Goal: Information Seeking & Learning: Learn about a topic

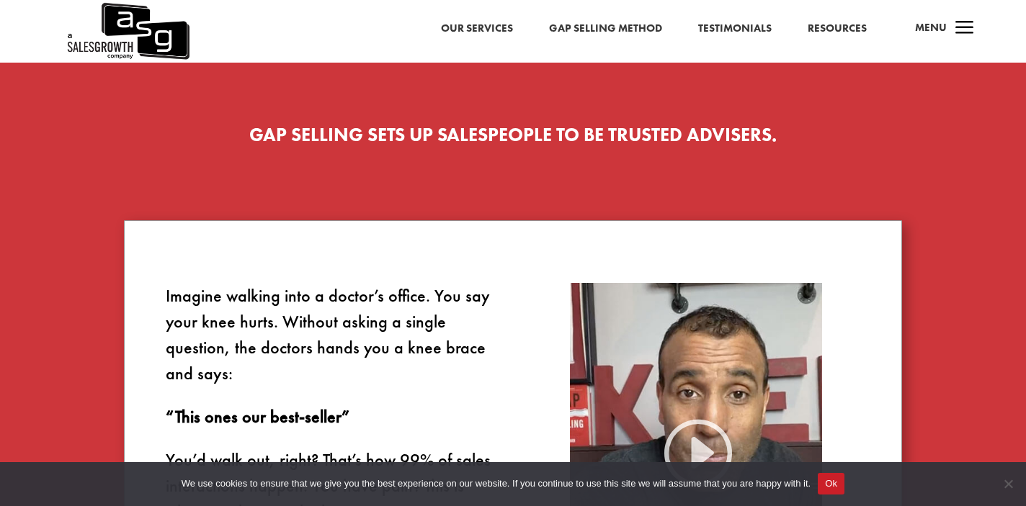
scroll to position [668, 0]
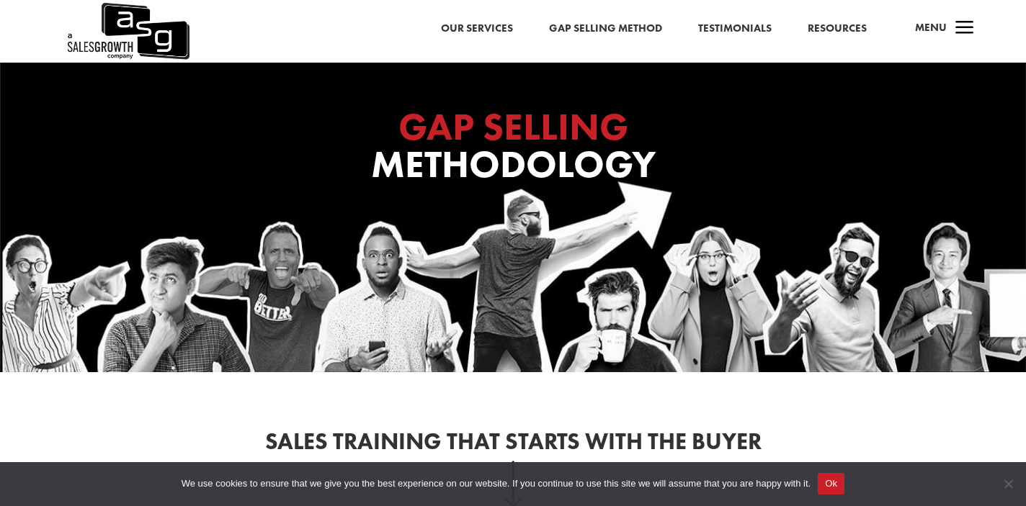
click at [832, 24] on link "Resources" at bounding box center [836, 28] width 59 height 19
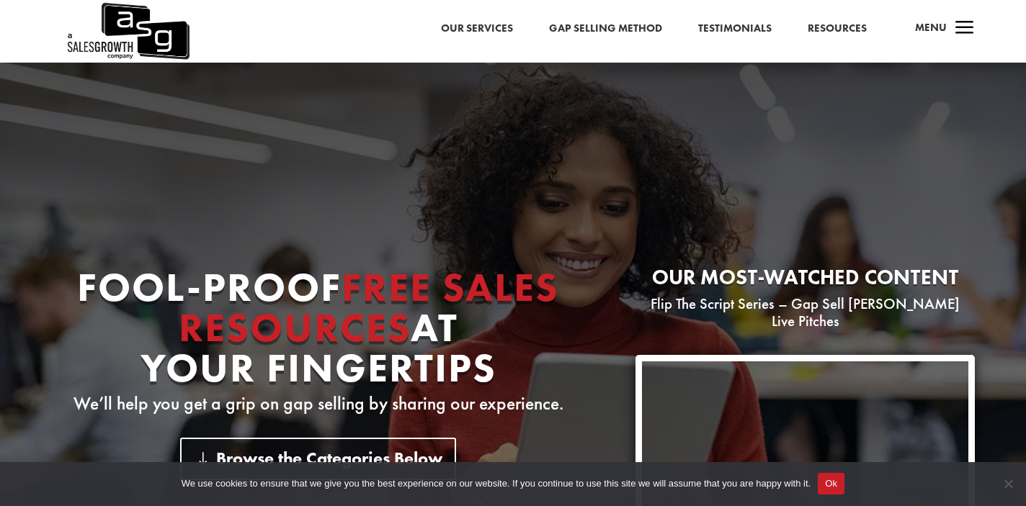
click at [628, 29] on link "Gap Selling Method" at bounding box center [605, 28] width 113 height 19
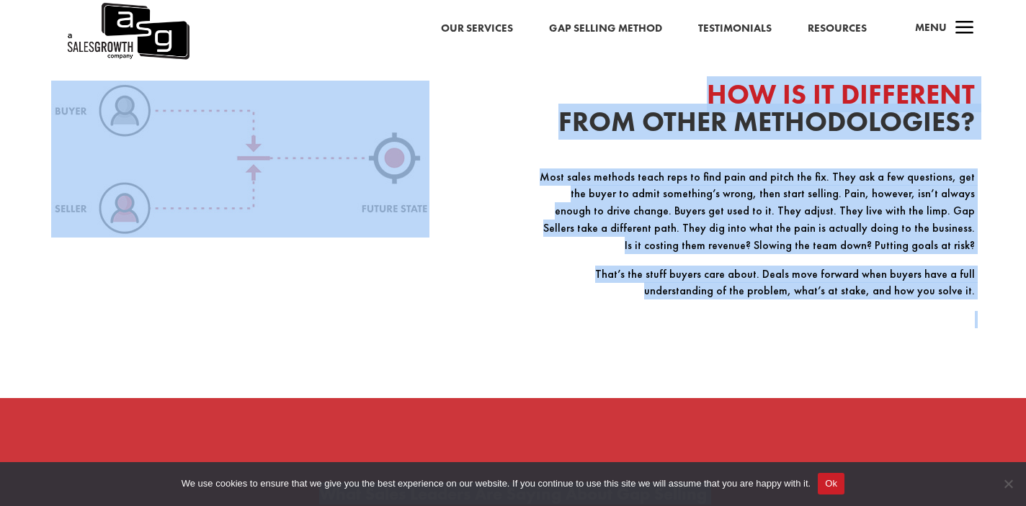
scroll to position [1956, 0]
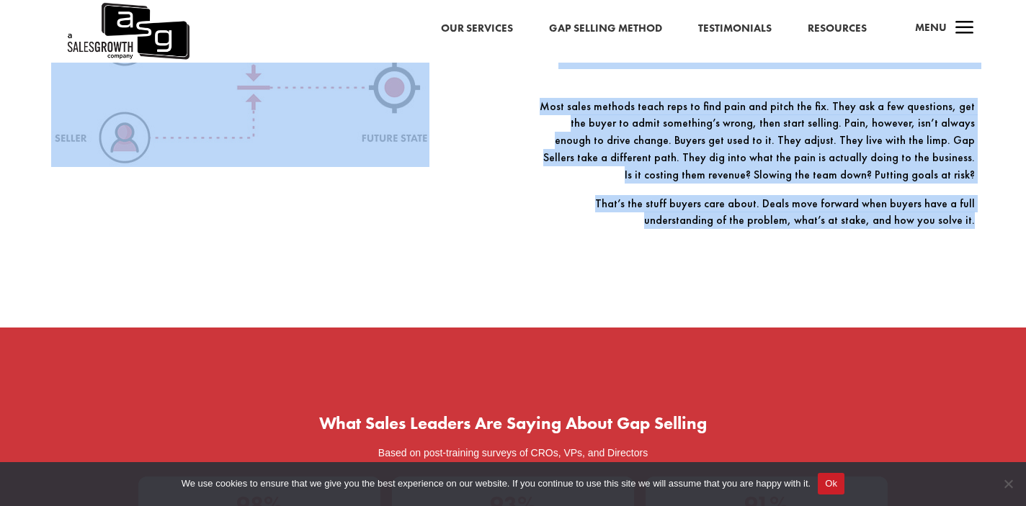
drag, startPoint x: 46, startPoint y: 244, endPoint x: 996, endPoint y: 232, distance: 950.1
copy div "LORE IP DOL SITAMET Con Adi Elitsed Doeiusmodte in u labor etdolorem aliq enima…"
